Goal: Navigation & Orientation: Go to known website

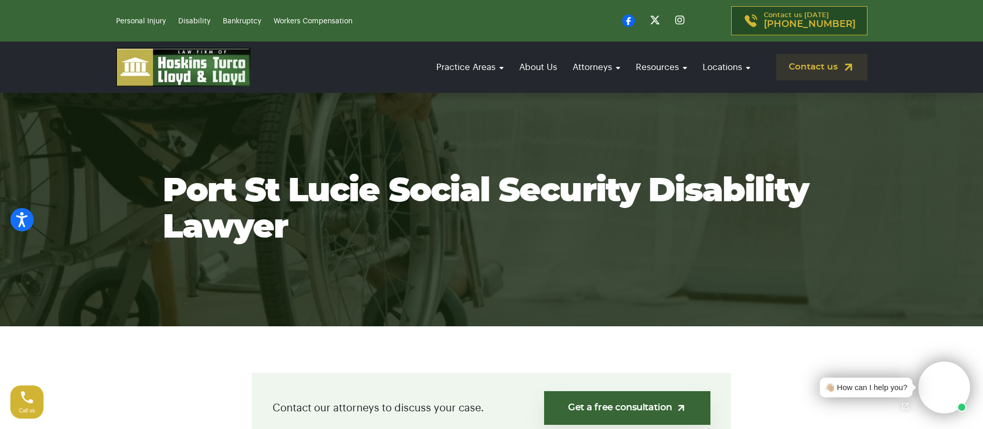
click at [180, 64] on img at bounding box center [183, 67] width 135 height 39
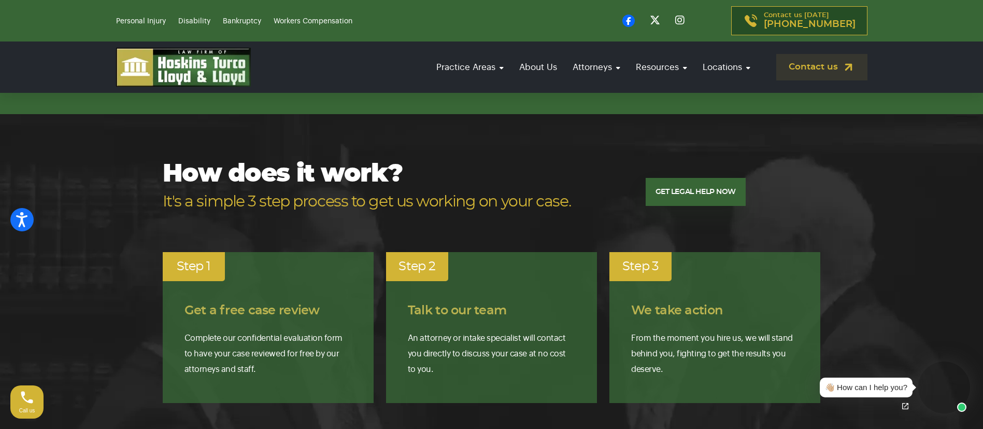
scroll to position [1866, 0]
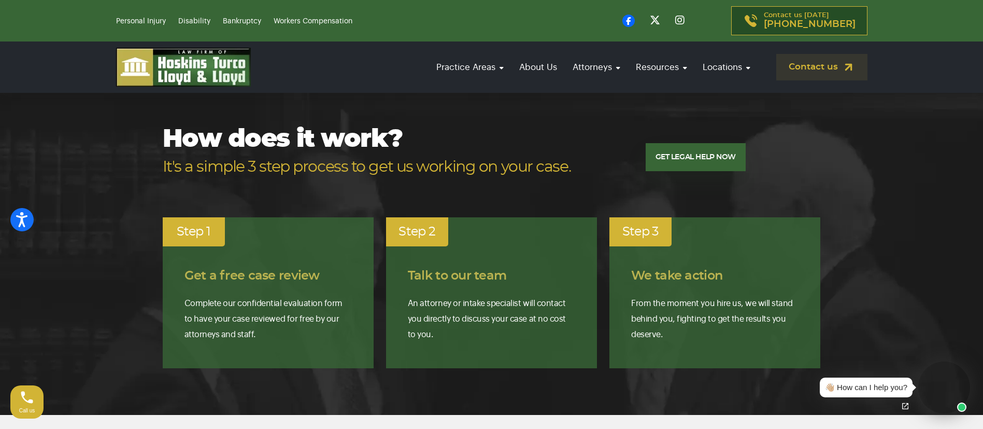
click at [115, 157] on section "How does it work? It's a simple 3 step process to get us working on your case. …" at bounding box center [491, 246] width 983 height 335
click at [870, 161] on section "How does it work? It's a simple 3 step process to get us working on your case. …" at bounding box center [491, 246] width 983 height 335
drag, startPoint x: 921, startPoint y: 160, endPoint x: 905, endPoint y: 98, distance: 63.1
click at [921, 160] on section "How does it work? It's a simple 3 step process to get us working on your case. …" at bounding box center [491, 246] width 983 height 335
